Goal: Information Seeking & Learning: Stay updated

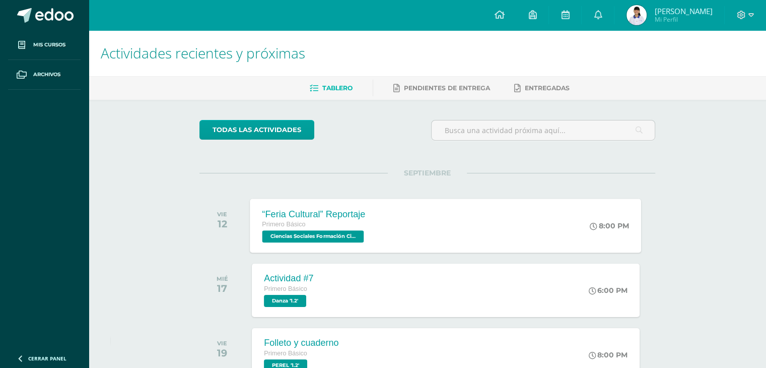
click at [315, 231] on span "Ciencias Sociales Formación Ciudadana e Interculturalidad '1.2'" at bounding box center [314, 236] width 102 height 12
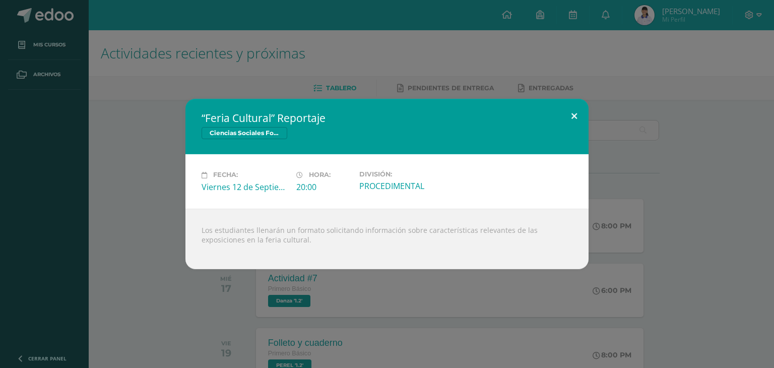
click at [576, 119] on button at bounding box center [574, 116] width 29 height 34
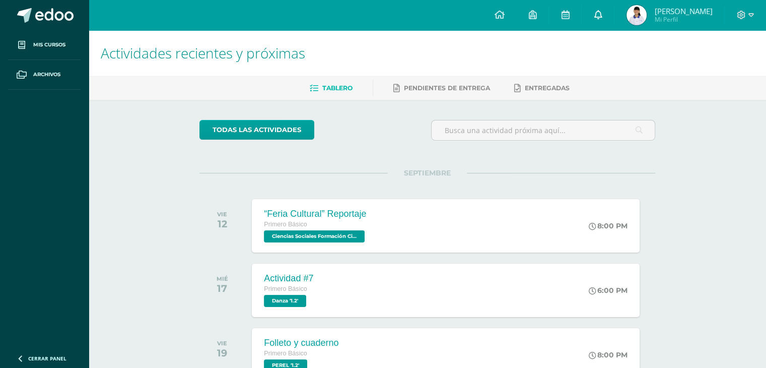
click at [603, 11] on link at bounding box center [598, 15] width 32 height 30
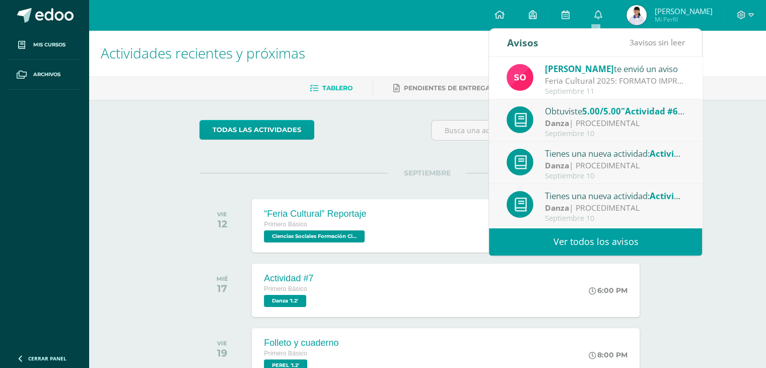
click at [556, 59] on div "Sonia te envió un aviso Feria Cultural 2025: FORMATO IMPRIMIRLO PARA LA FERIA C…" at bounding box center [595, 78] width 213 height 42
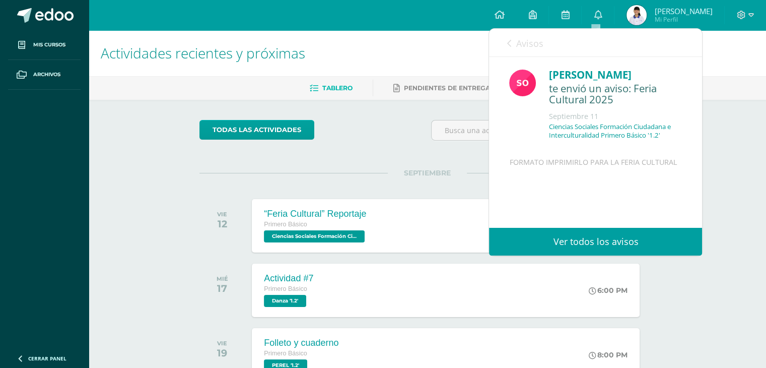
click at [564, 244] on link "Ver todos los avisos" at bounding box center [595, 242] width 213 height 28
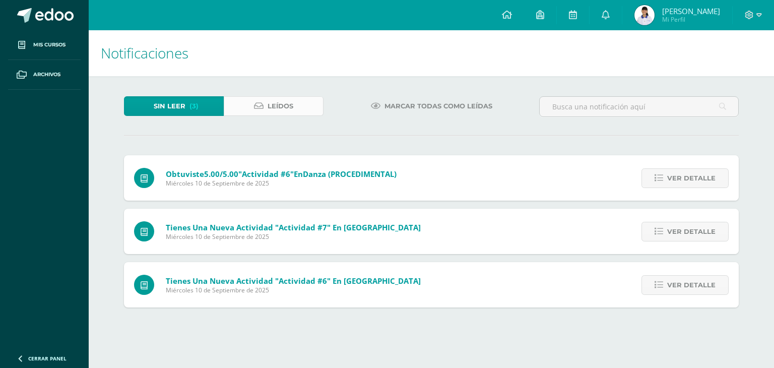
click at [293, 105] on span "Leídos" at bounding box center [281, 106] width 26 height 19
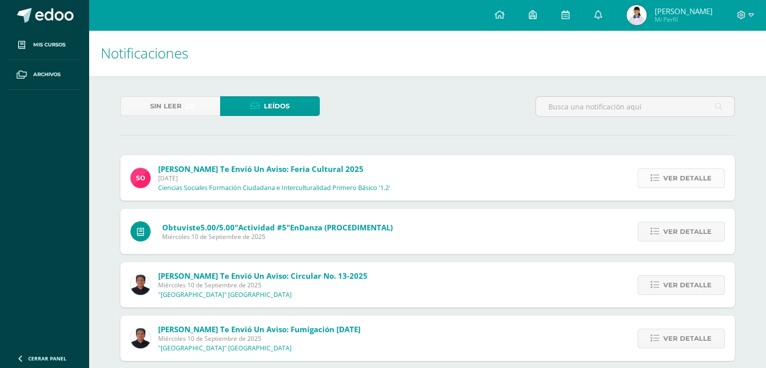
click at [665, 172] on span "Ver detalle" at bounding box center [688, 178] width 48 height 19
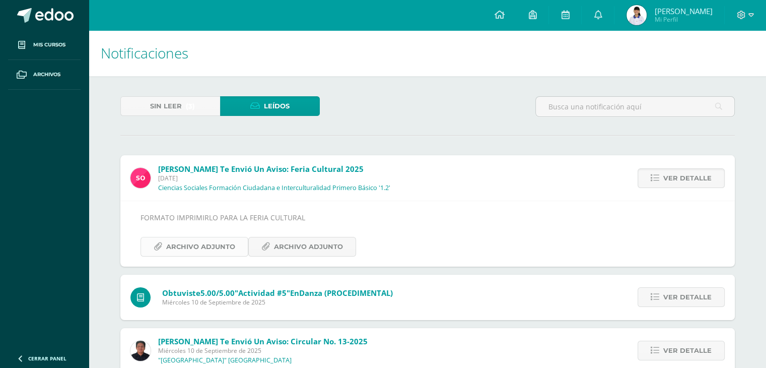
click at [193, 245] on span "Archivo Adjunto" at bounding box center [200, 246] width 69 height 19
